Goal: Check status

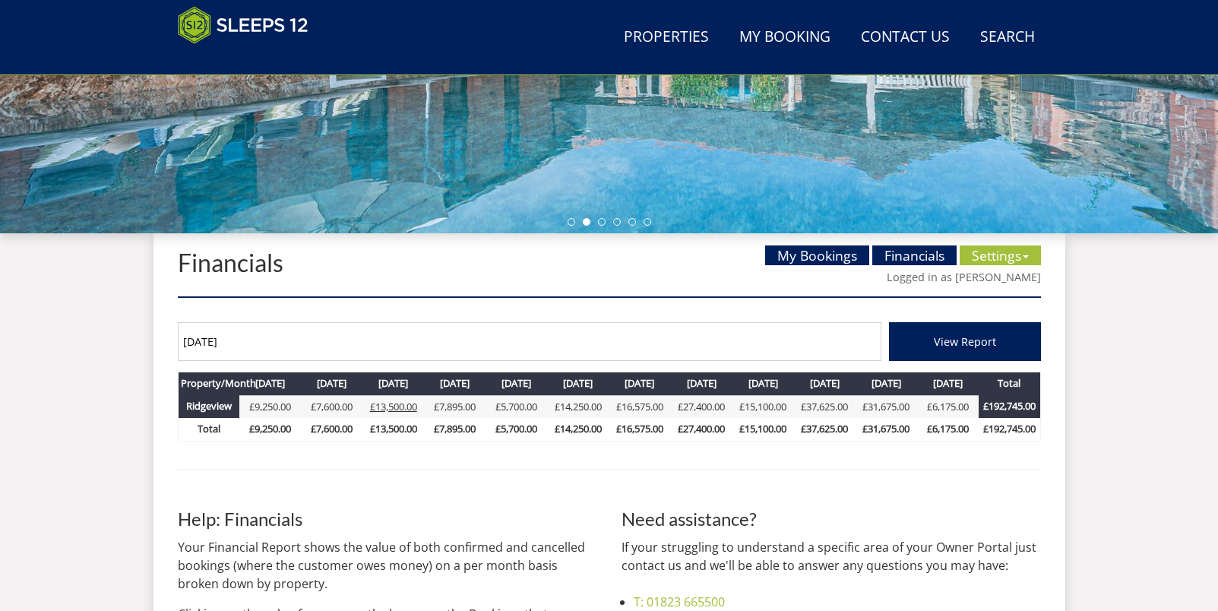
click at [390, 412] on link "£13,500.00" at bounding box center [393, 407] width 47 height 14
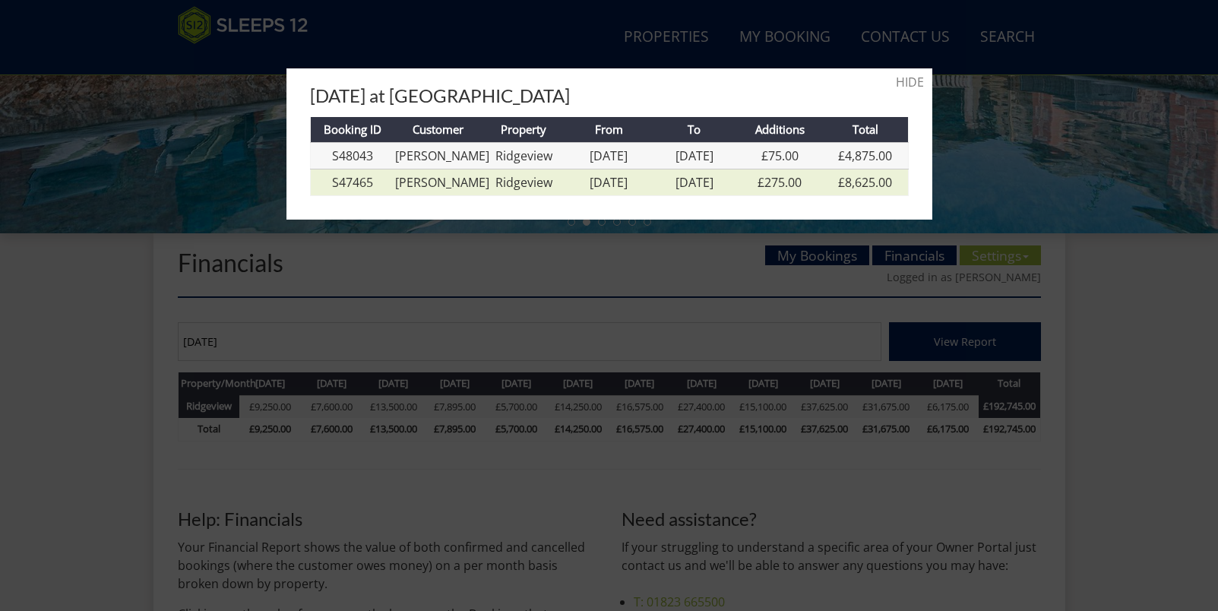
click at [553, 185] on td "Ridgeview" at bounding box center [523, 182] width 85 height 27
click at [512, 183] on link "Ridgeview" at bounding box center [524, 182] width 57 height 17
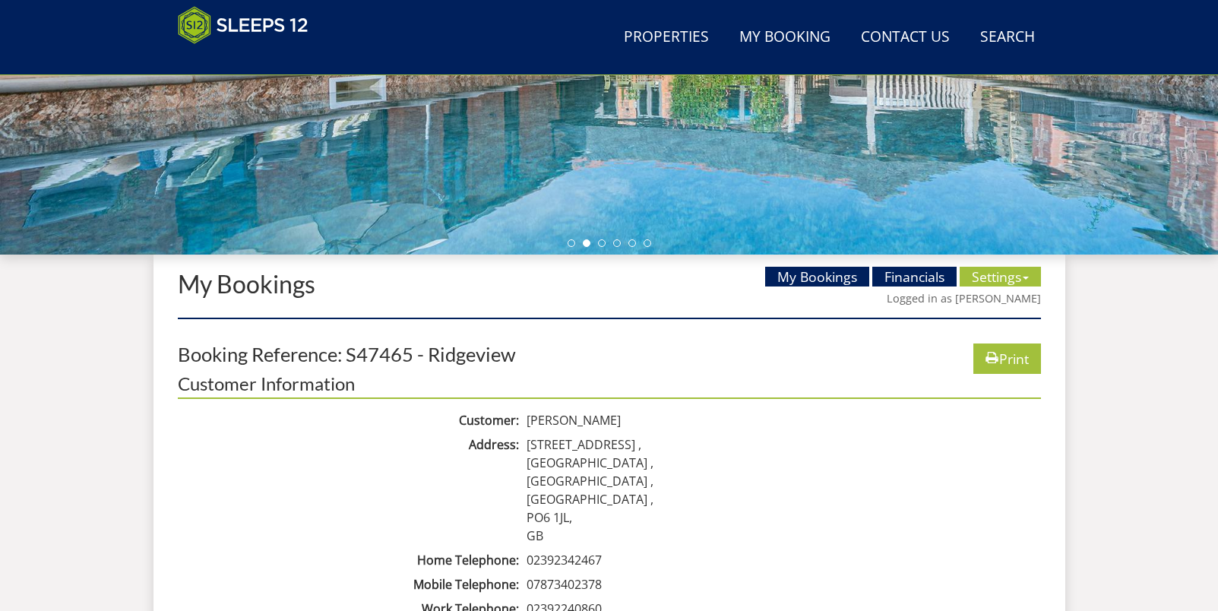
scroll to position [410, 0]
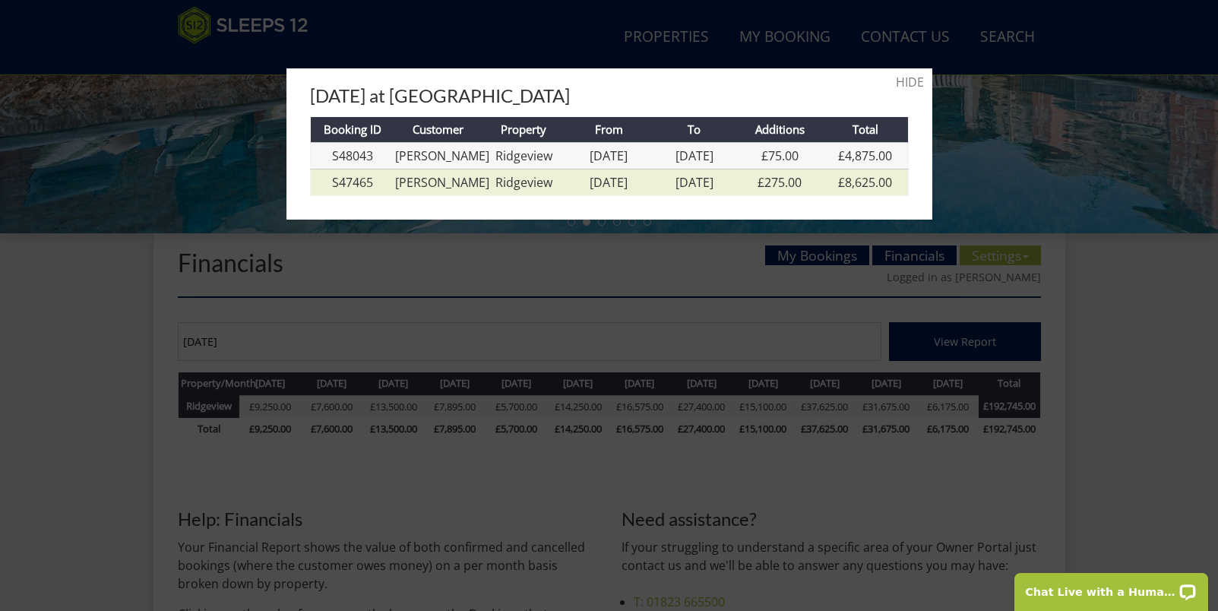
click at [590, 182] on link "[DATE]" at bounding box center [609, 182] width 38 height 17
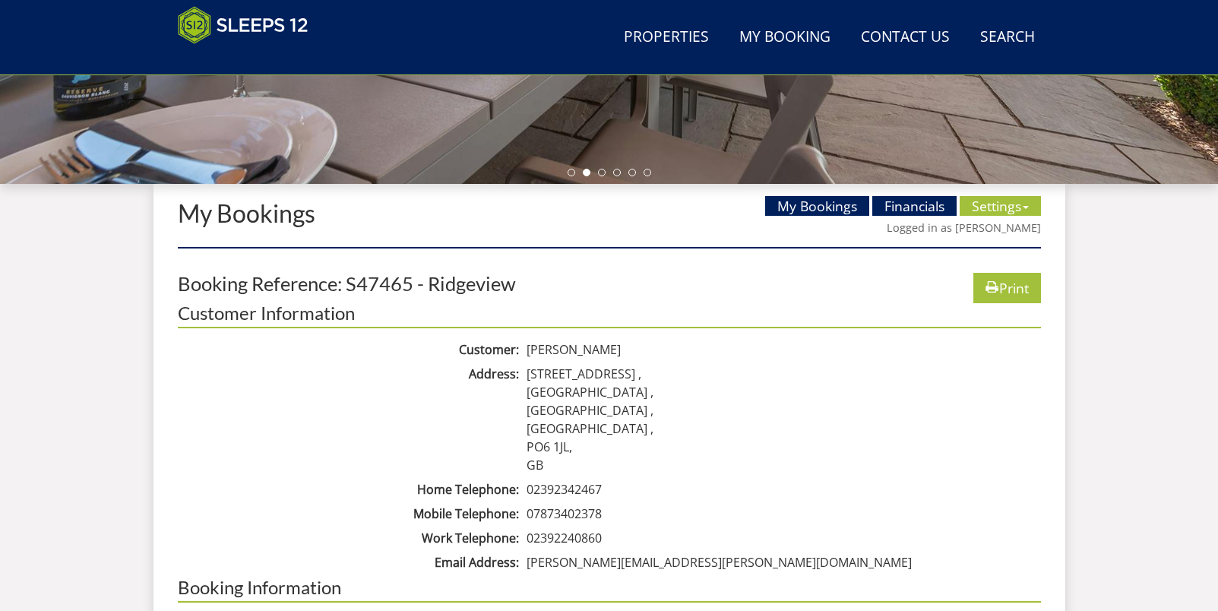
scroll to position [664, 0]
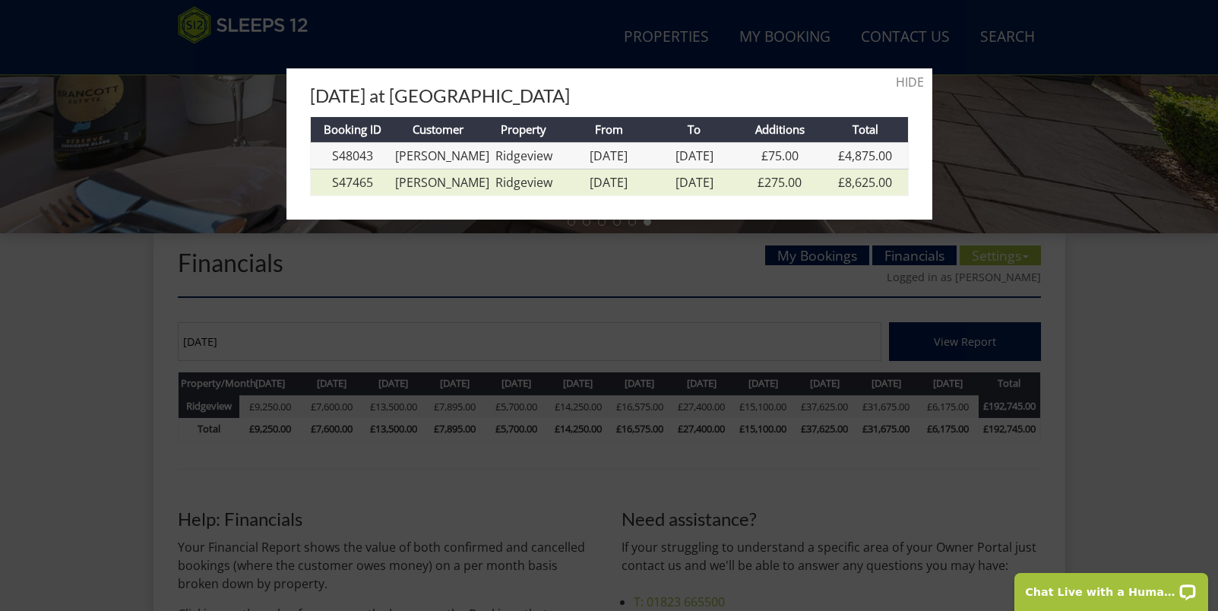
click at [452, 179] on link "[PERSON_NAME]" at bounding box center [442, 182] width 94 height 17
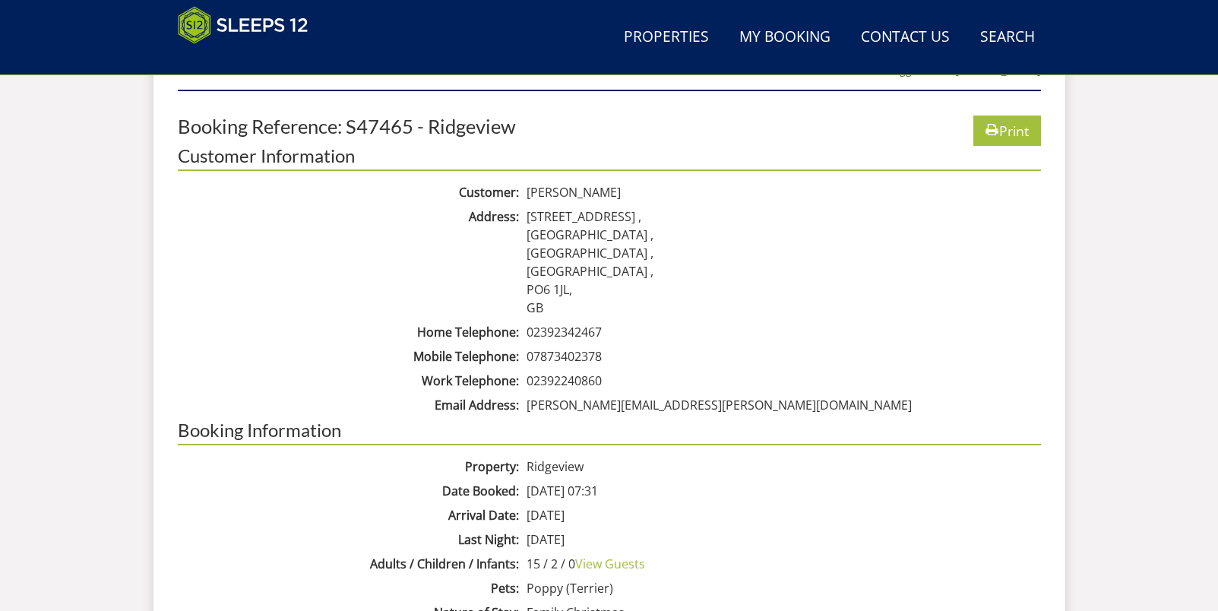
scroll to position [684, 0]
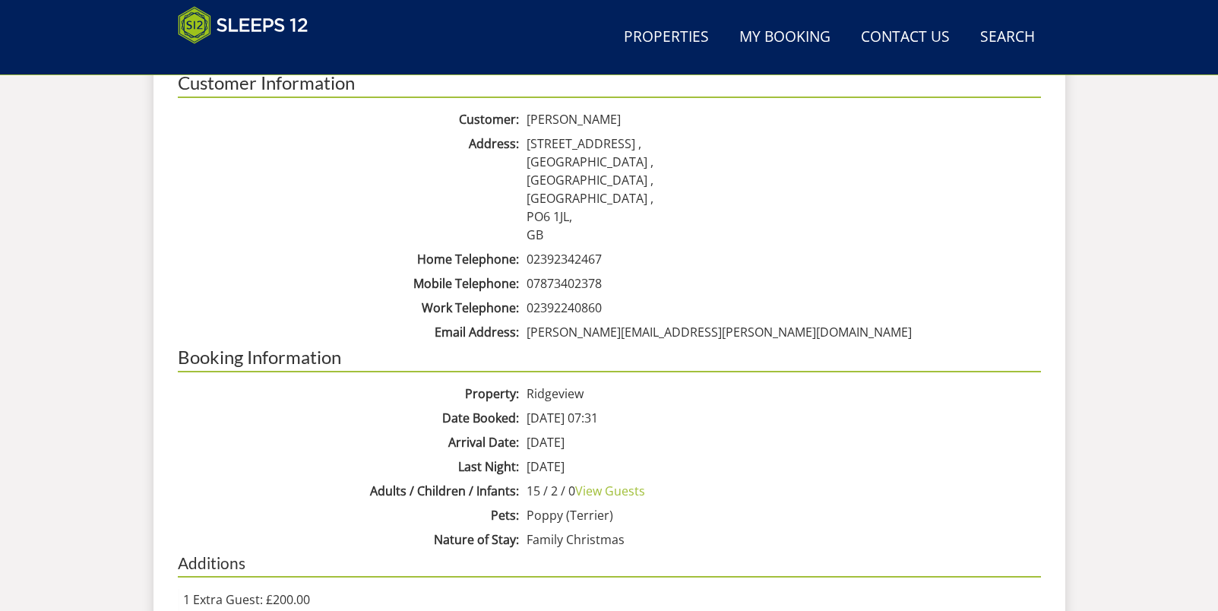
scroll to position [693, 0]
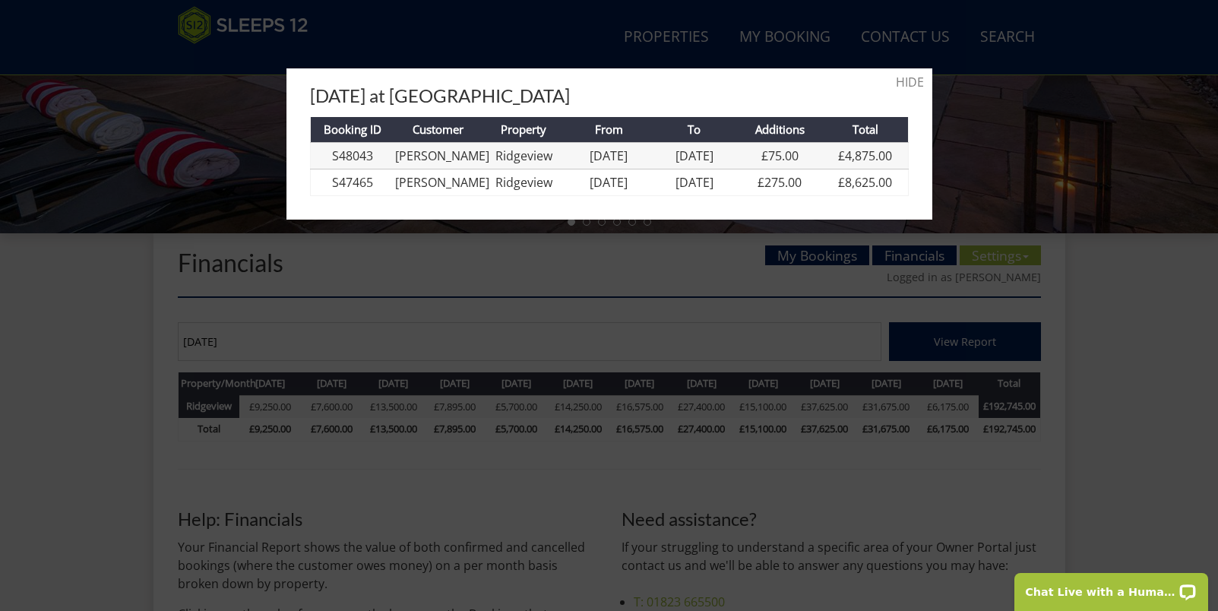
click at [1111, 51] on div at bounding box center [609, 305] width 1218 height 611
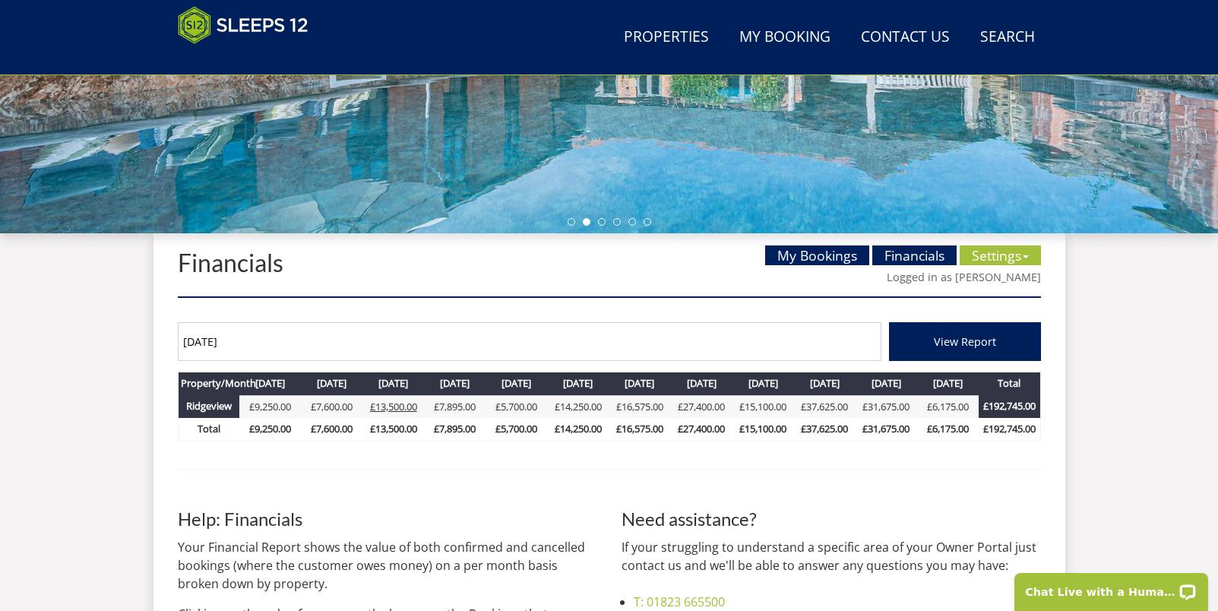
click at [391, 409] on link "£13,500.00" at bounding box center [393, 407] width 47 height 14
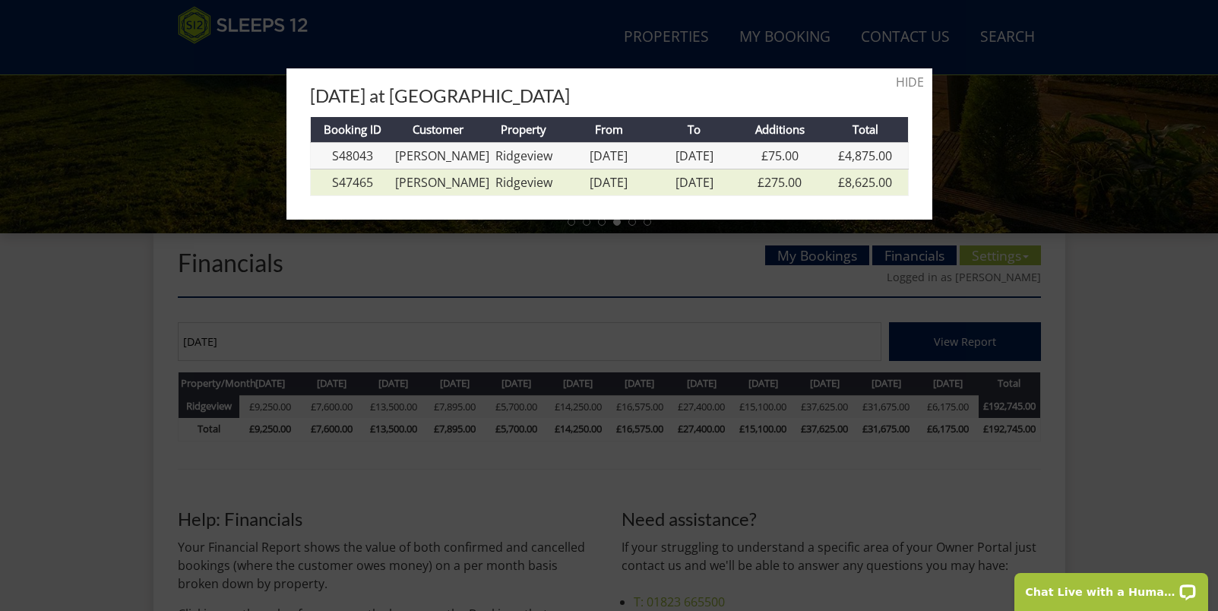
click at [456, 191] on td "[PERSON_NAME]" at bounding box center [437, 182] width 85 height 27
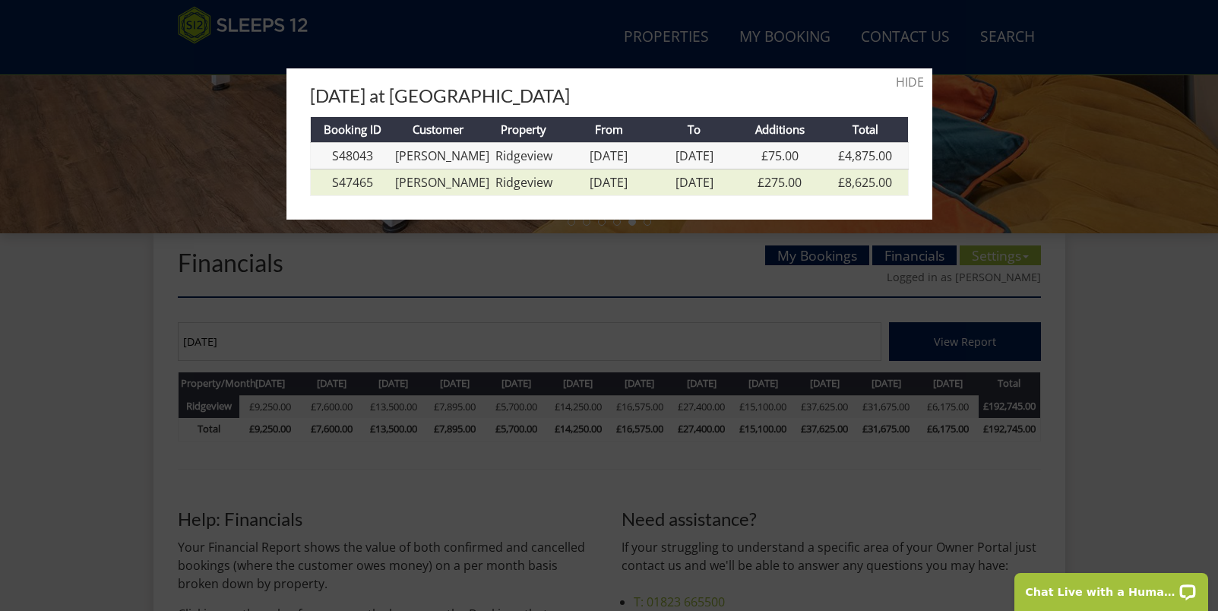
click at [511, 175] on link "Ridgeview" at bounding box center [524, 182] width 57 height 17
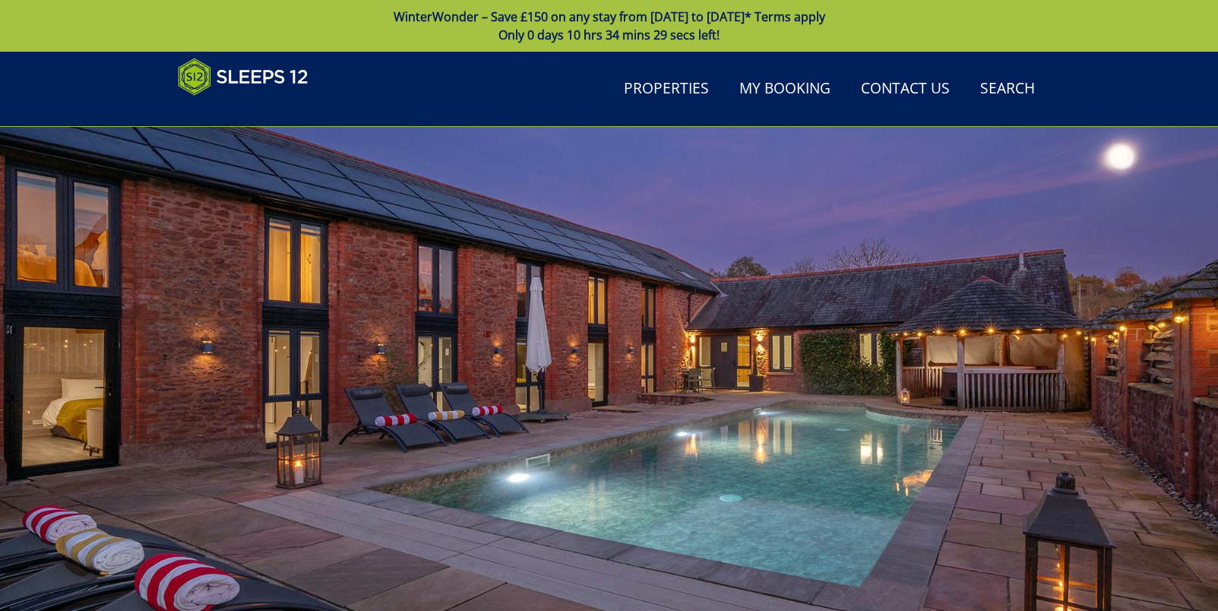
scroll to position [578, 0]
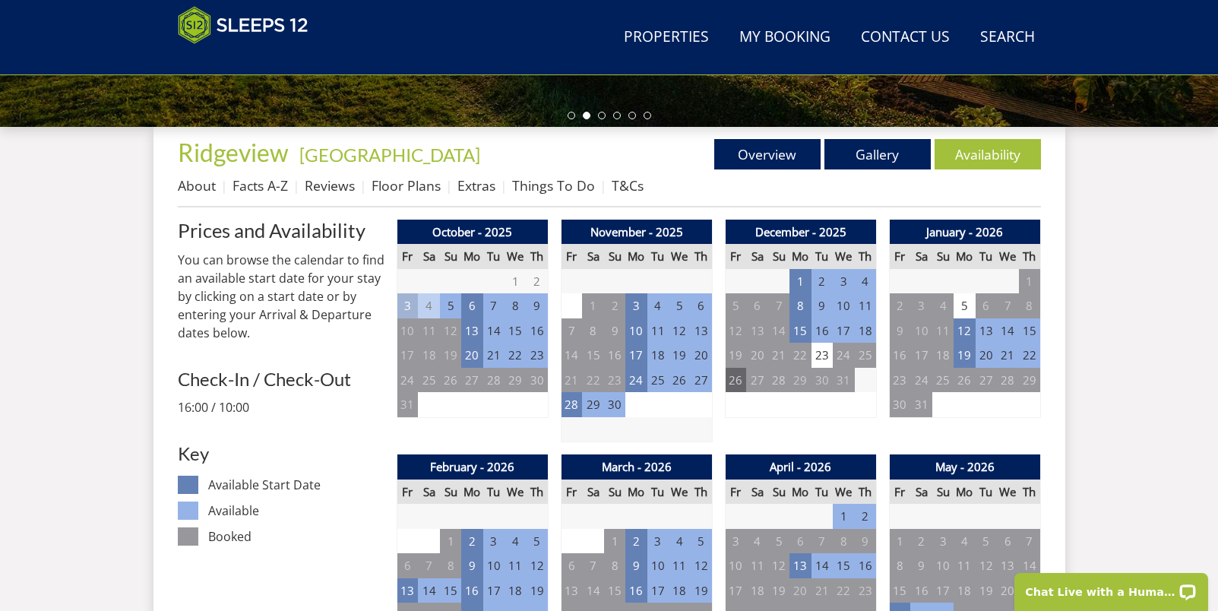
scroll to position [534, 0]
